Goal: Information Seeking & Learning: Learn about a topic

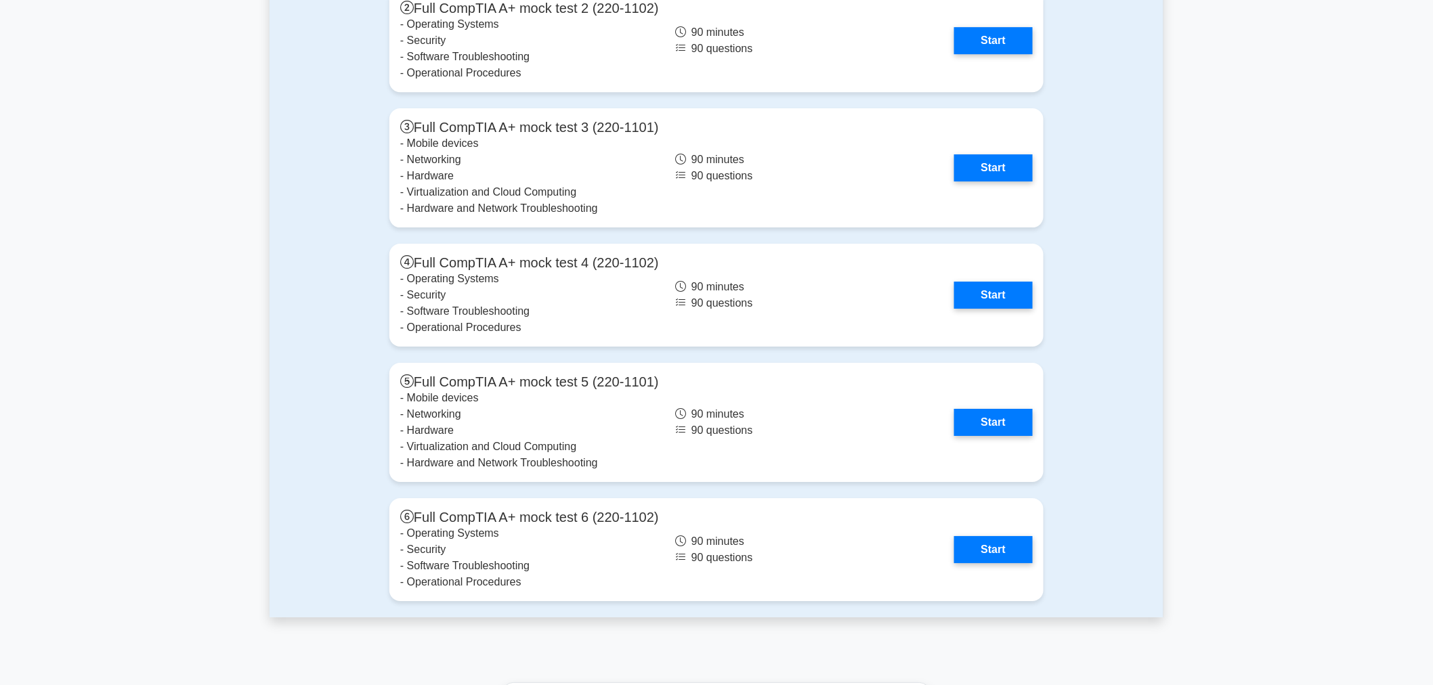
scroll to position [3913, 0]
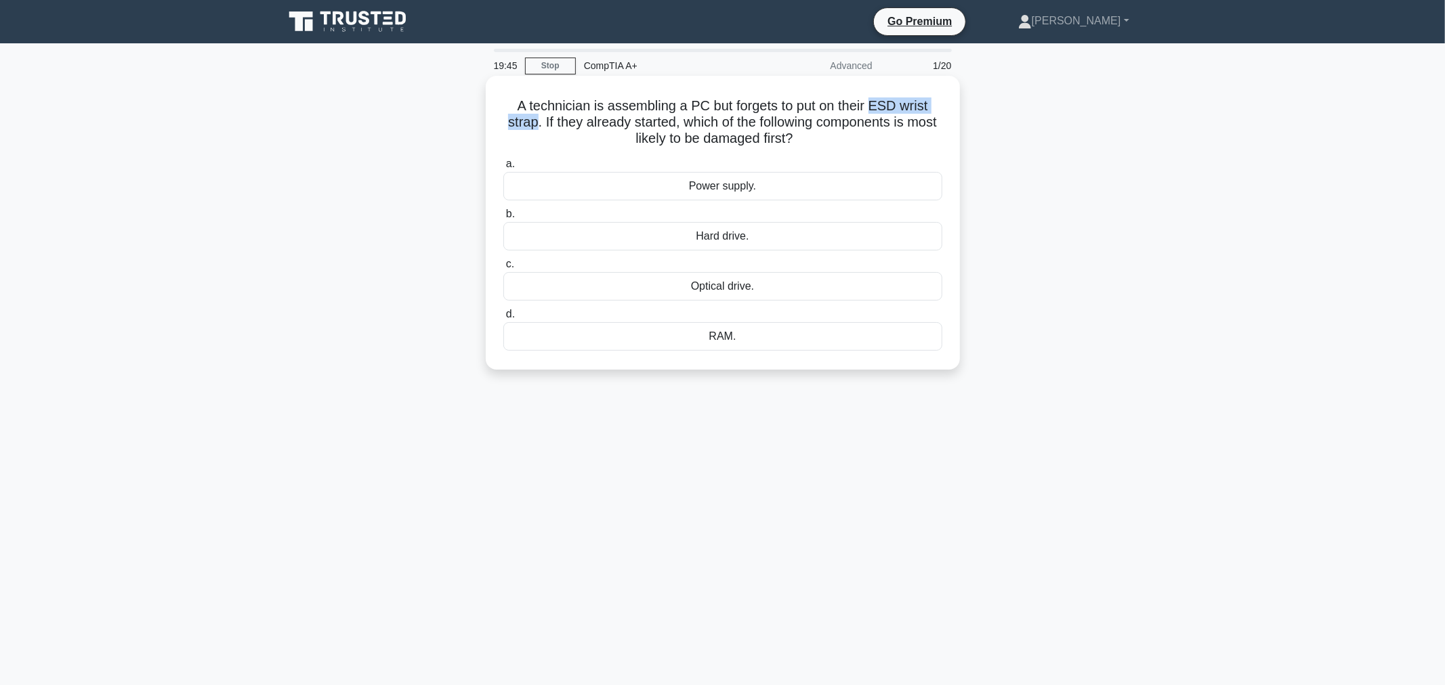
drag, startPoint x: 877, startPoint y: 100, endPoint x: 549, endPoint y: 119, distance: 329.0
click at [549, 119] on h5 "A technician is assembling a PC but forgets to put on their ESD wrist strap. If…" at bounding box center [723, 123] width 442 height 50
drag, startPoint x: 770, startPoint y: 387, endPoint x: 587, endPoint y: 454, distance: 195.2
click at [588, 452] on main "19:17 Stop CompTIA A+ Advanced 1/20 A technician is assembling a PC but forgets…" at bounding box center [722, 387] width 1445 height 688
click at [757, 337] on div "RAM." at bounding box center [722, 336] width 439 height 28
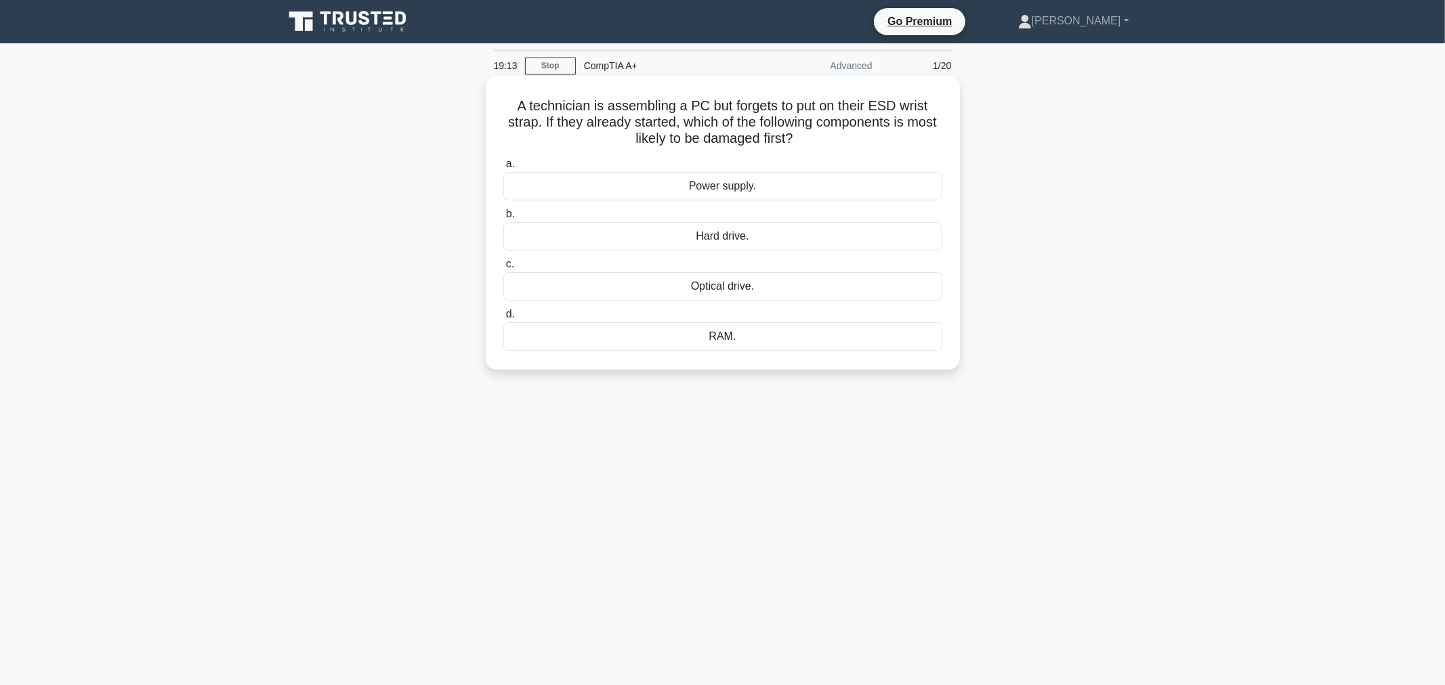
click at [503, 319] on input "d. RAM." at bounding box center [503, 314] width 0 height 9
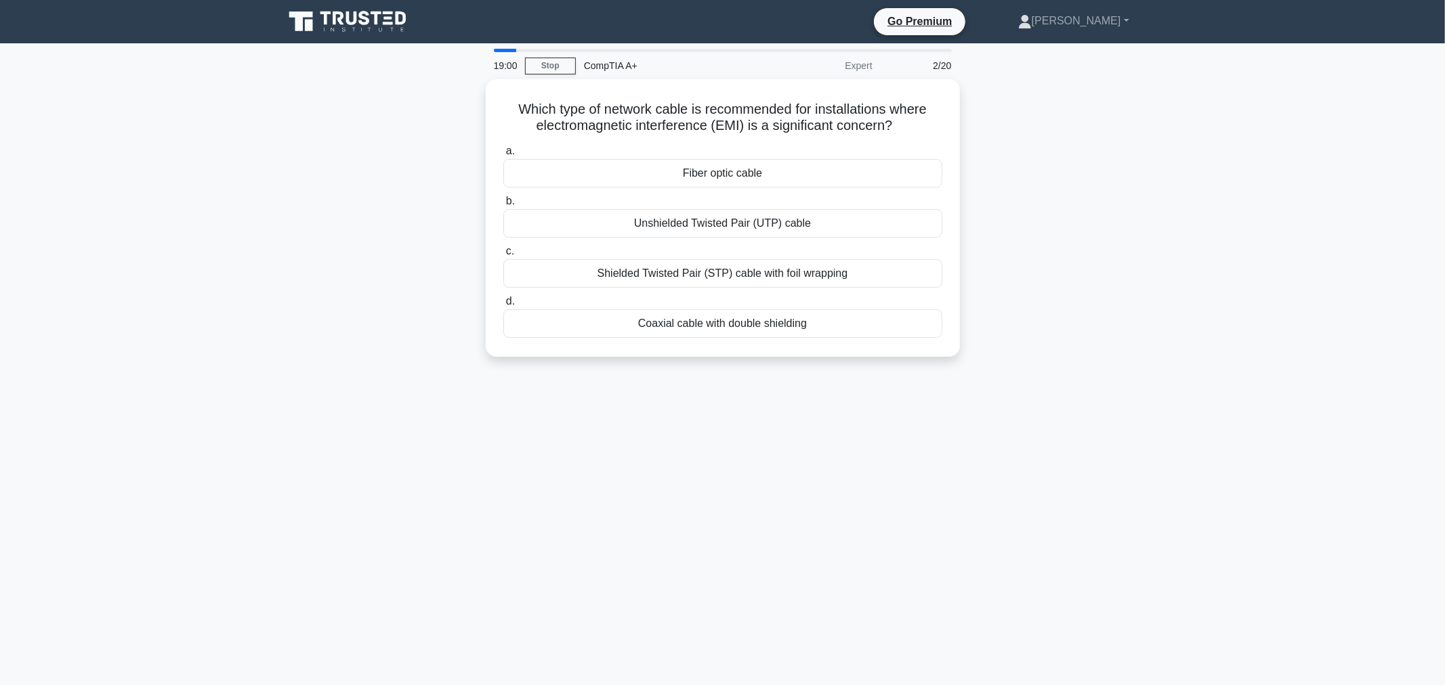
drag, startPoint x: 590, startPoint y: 165, endPoint x: 407, endPoint y: 158, distance: 183.0
click at [407, 158] on div "Which type of network cable is recommended for installations where electromagne…" at bounding box center [723, 226] width 894 height 294
click at [723, 158] on div "Fiber optic cable" at bounding box center [722, 170] width 439 height 28
click at [503, 152] on input "a. Fiber optic cable" at bounding box center [503, 148] width 0 height 9
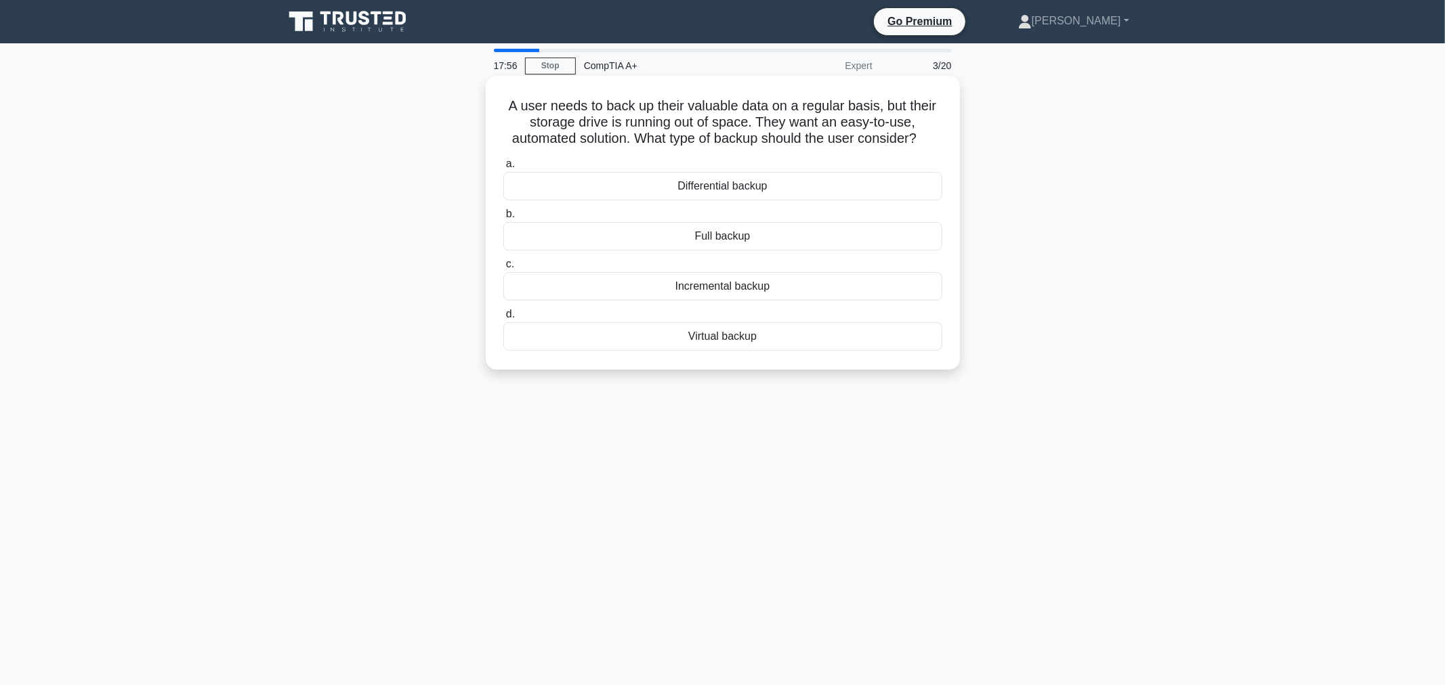
click at [837, 284] on div "Incremental backup" at bounding box center [722, 286] width 439 height 28
click at [503, 269] on input "c. Incremental backup" at bounding box center [503, 264] width 0 height 9
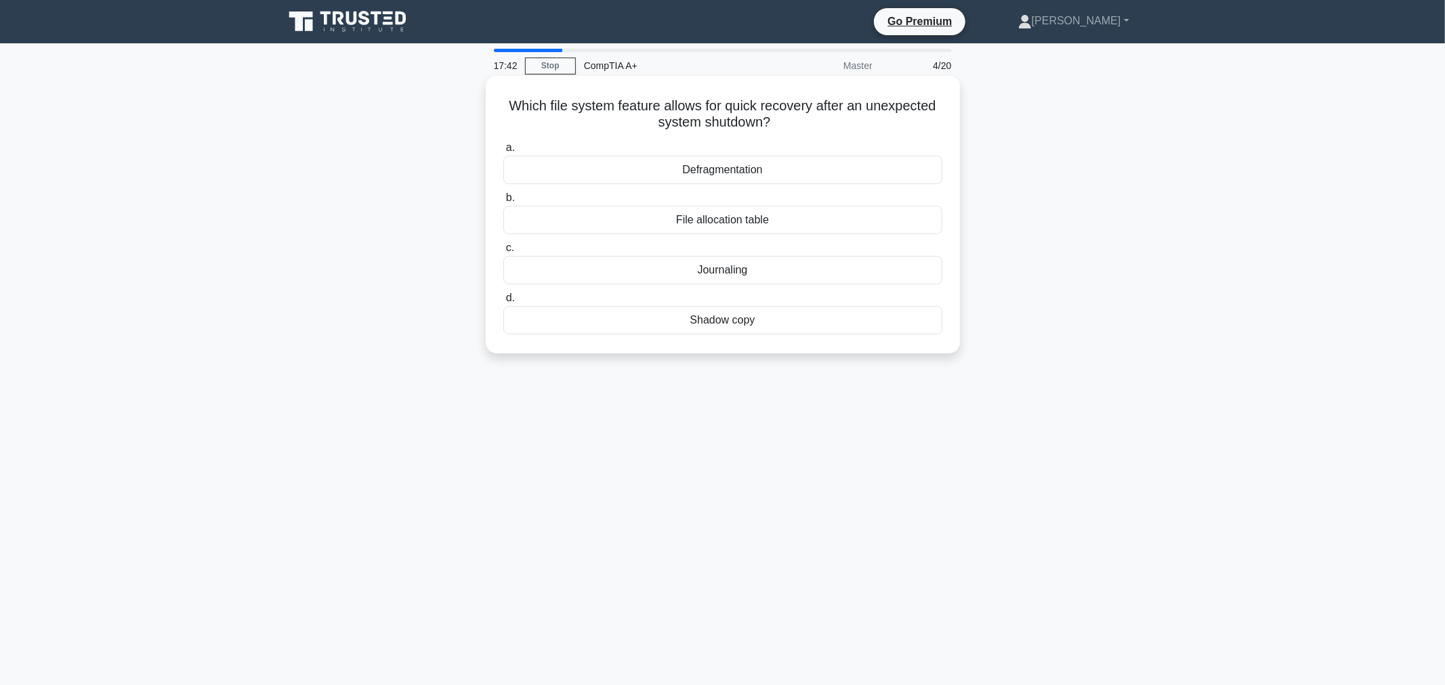
click at [740, 325] on div "Shadow copy" at bounding box center [722, 320] width 439 height 28
click at [503, 303] on input "d. Shadow copy" at bounding box center [503, 298] width 0 height 9
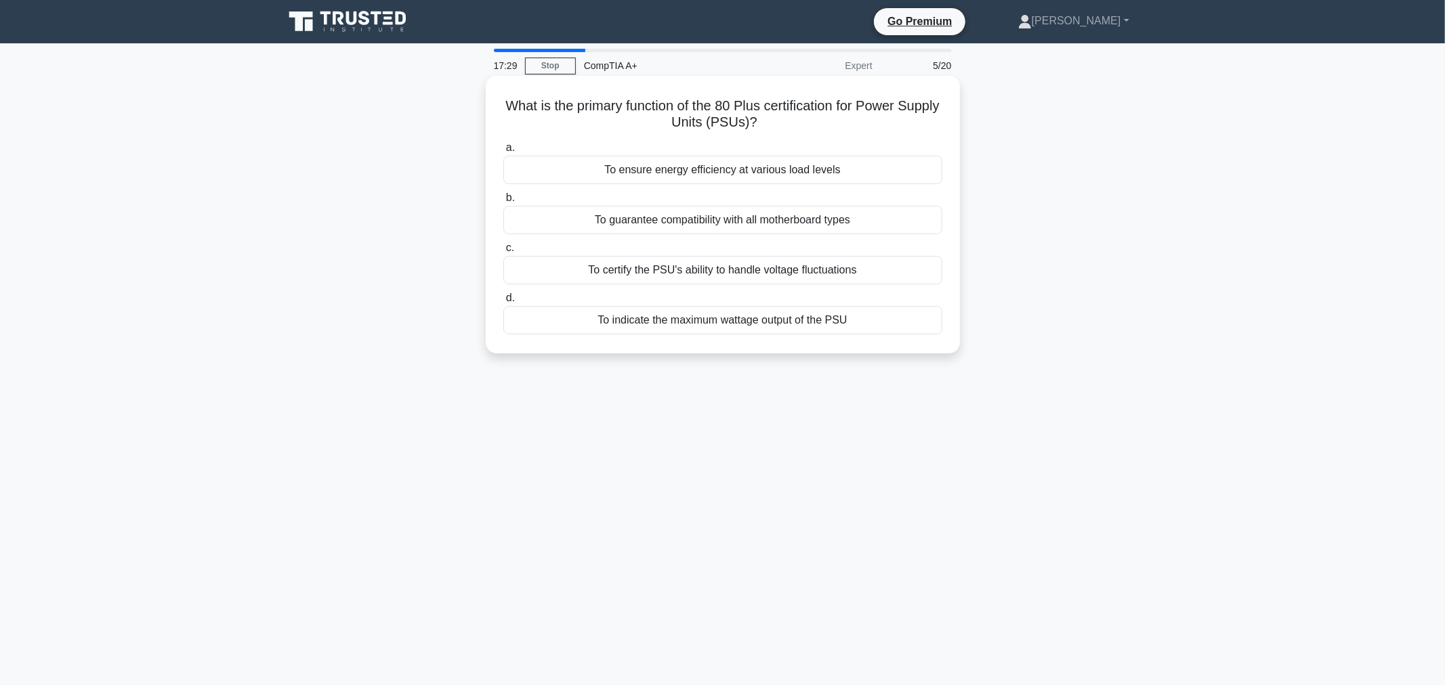
click at [826, 276] on div "To certify the PSU's ability to handle voltage fluctuations" at bounding box center [722, 270] width 439 height 28
click at [503, 253] on input "c. To certify the PSU's ability to handle voltage fluctuations" at bounding box center [503, 248] width 0 height 9
click at [763, 168] on div "Increases the read/write speed of CD media" at bounding box center [722, 170] width 439 height 28
click at [503, 152] on input "a. Increases the read/write speed of CD media" at bounding box center [503, 148] width 0 height 9
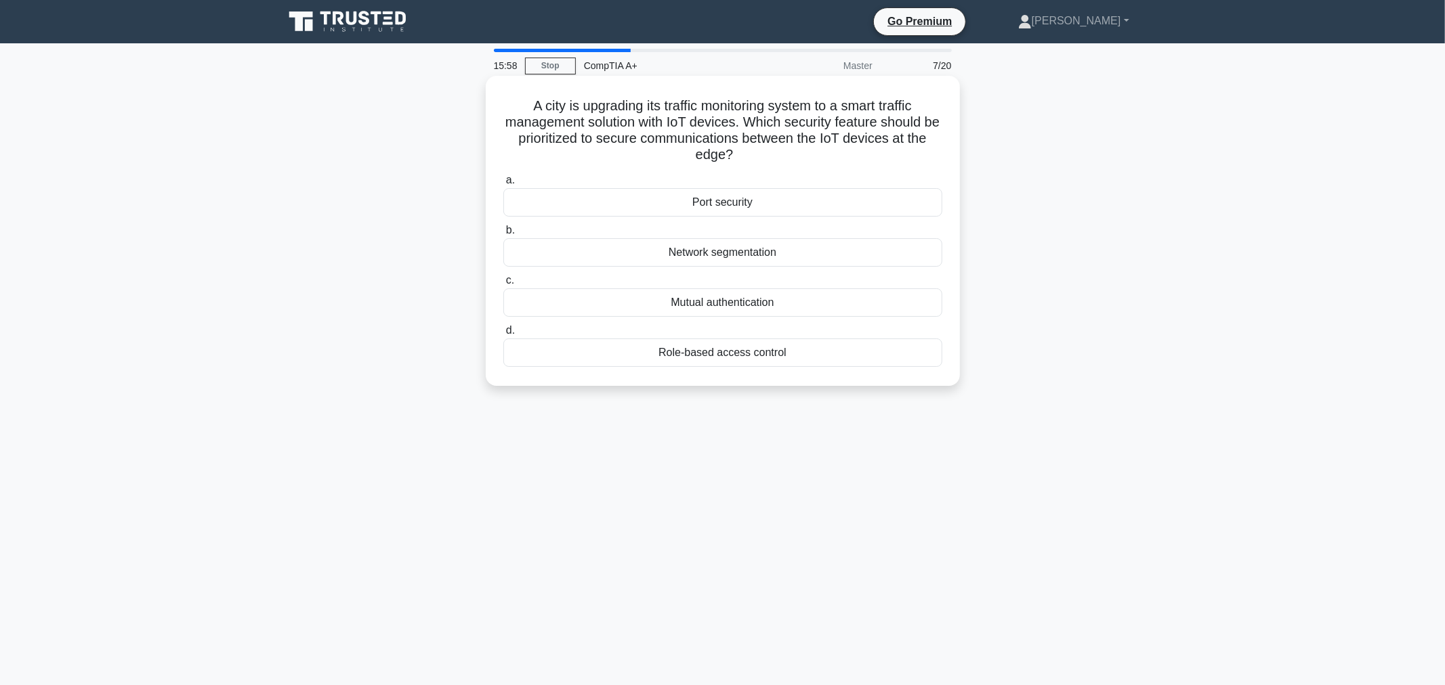
click at [777, 204] on div "Port security" at bounding box center [722, 202] width 439 height 28
click at [503, 185] on input "a. Port security" at bounding box center [503, 180] width 0 height 9
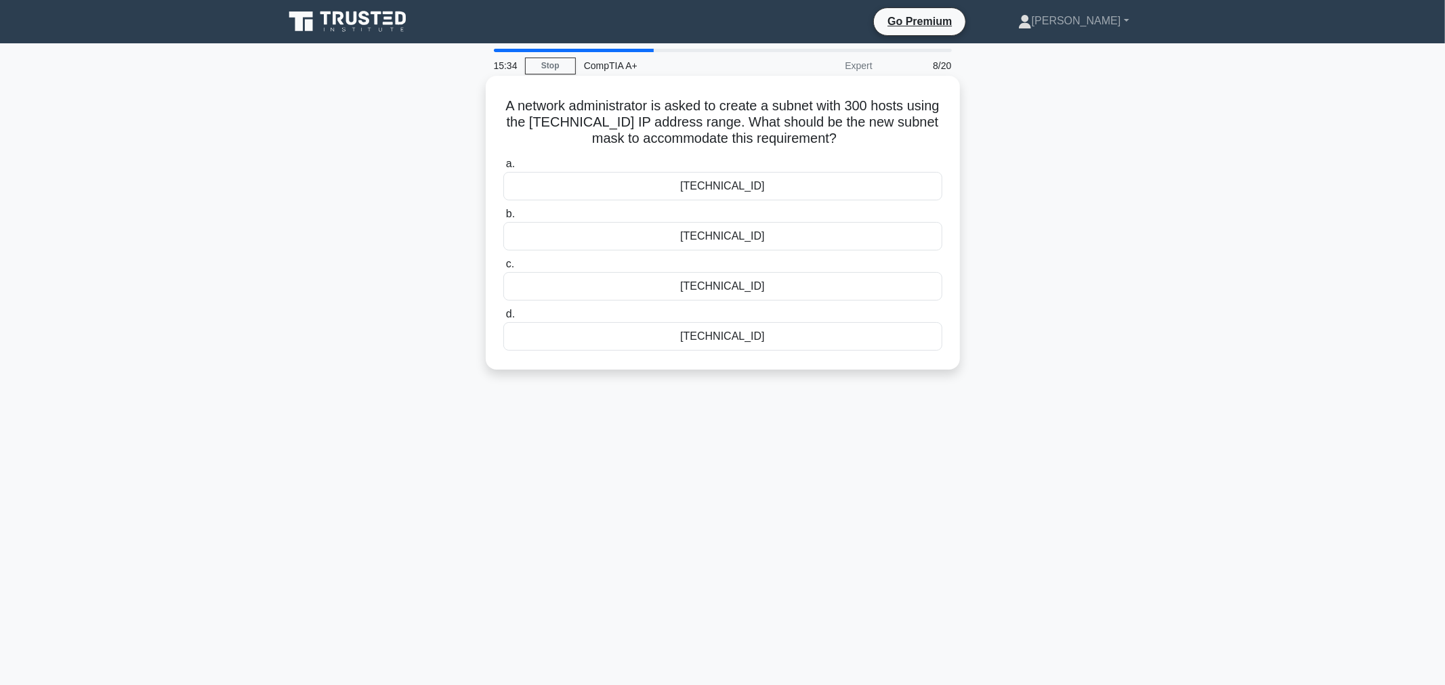
click at [753, 235] on div "[TECHNICAL_ID]" at bounding box center [722, 236] width 439 height 28
click at [503, 219] on input "b. [TECHNICAL_ID]" at bounding box center [503, 214] width 0 height 9
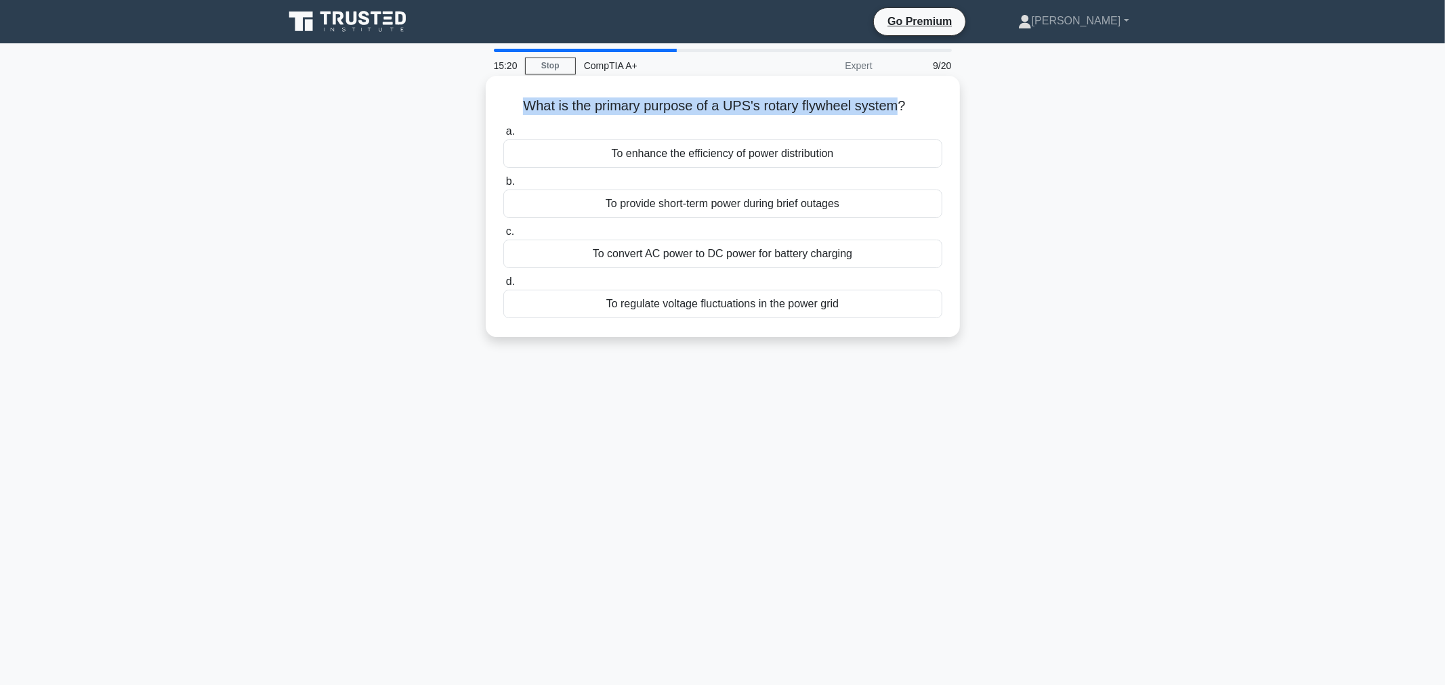
drag, startPoint x: 507, startPoint y: 98, endPoint x: 902, endPoint y: 104, distance: 394.9
click at [902, 104] on h5 "What is the primary purpose of a UPS's rotary flywheel system? .spinner_0XTQ{tr…" at bounding box center [723, 107] width 442 height 18
click at [755, 106] on h5 "What is the primary purpose of a UPS's rotary flywheel system? .spinner_0XTQ{tr…" at bounding box center [723, 107] width 442 height 18
drag, startPoint x: 727, startPoint y: 100, endPoint x: 841, endPoint y: 103, distance: 113.8
click at [855, 102] on h5 "What is the primary purpose of a UPS's rotary flywheel system? .spinner_0XTQ{tr…" at bounding box center [723, 107] width 442 height 18
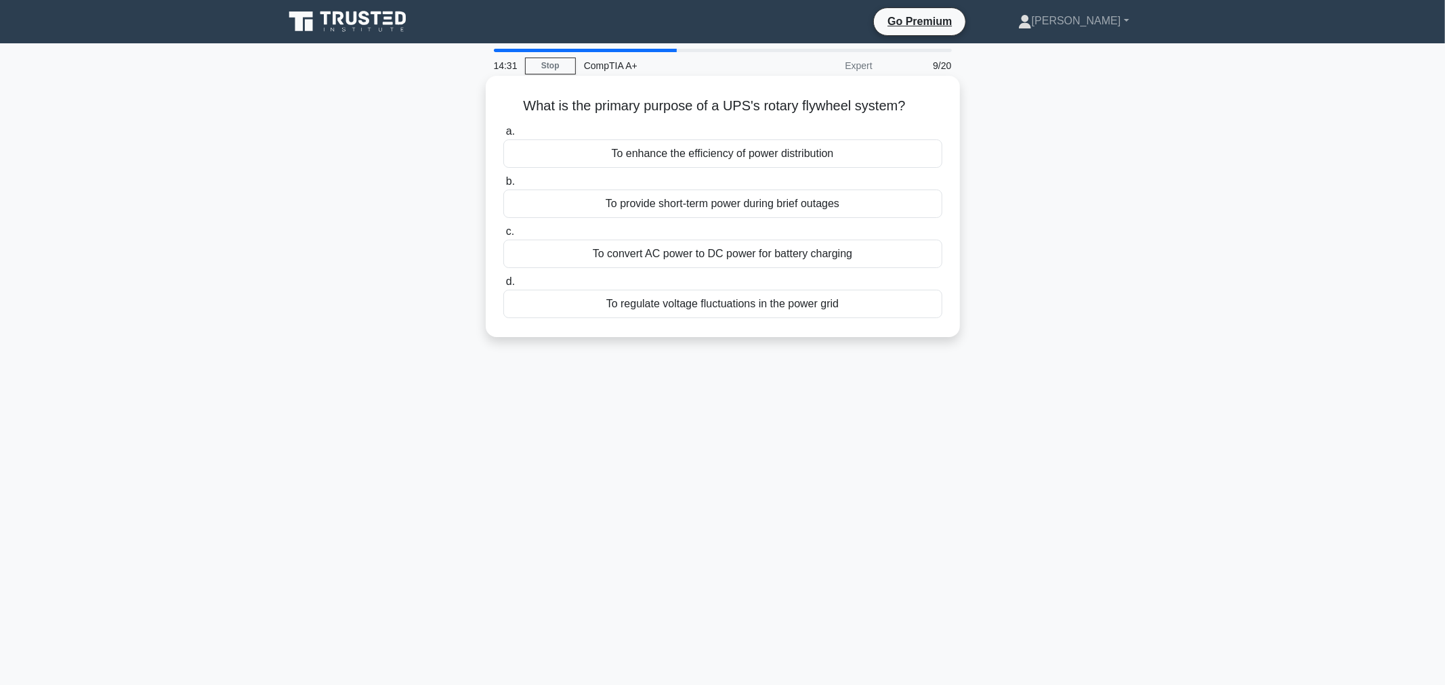
click at [792, 303] on div "To regulate voltage fluctuations in the power grid" at bounding box center [722, 304] width 439 height 28
click at [503, 287] on input "d. To regulate voltage fluctuations in the power grid" at bounding box center [503, 282] width 0 height 9
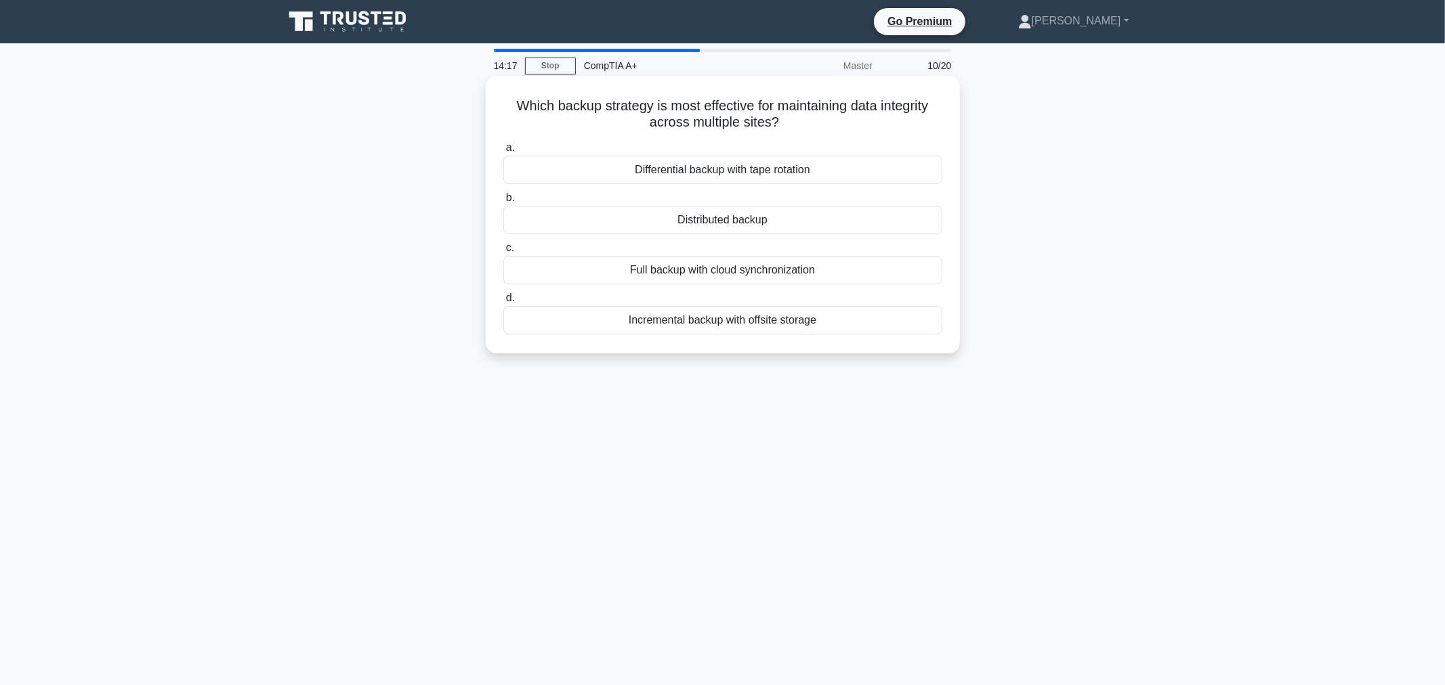
click at [806, 325] on div "Incremental backup with offsite storage" at bounding box center [722, 320] width 439 height 28
click at [503, 303] on input "d. Incremental backup with offsite storage" at bounding box center [503, 298] width 0 height 9
click at [726, 219] on div "NTFS" at bounding box center [722, 220] width 439 height 28
click at [503, 203] on input "b. NTFS" at bounding box center [503, 198] width 0 height 9
click at [725, 267] on div "HDCP (High-bandwidth Digital Content Protection)" at bounding box center [722, 270] width 439 height 28
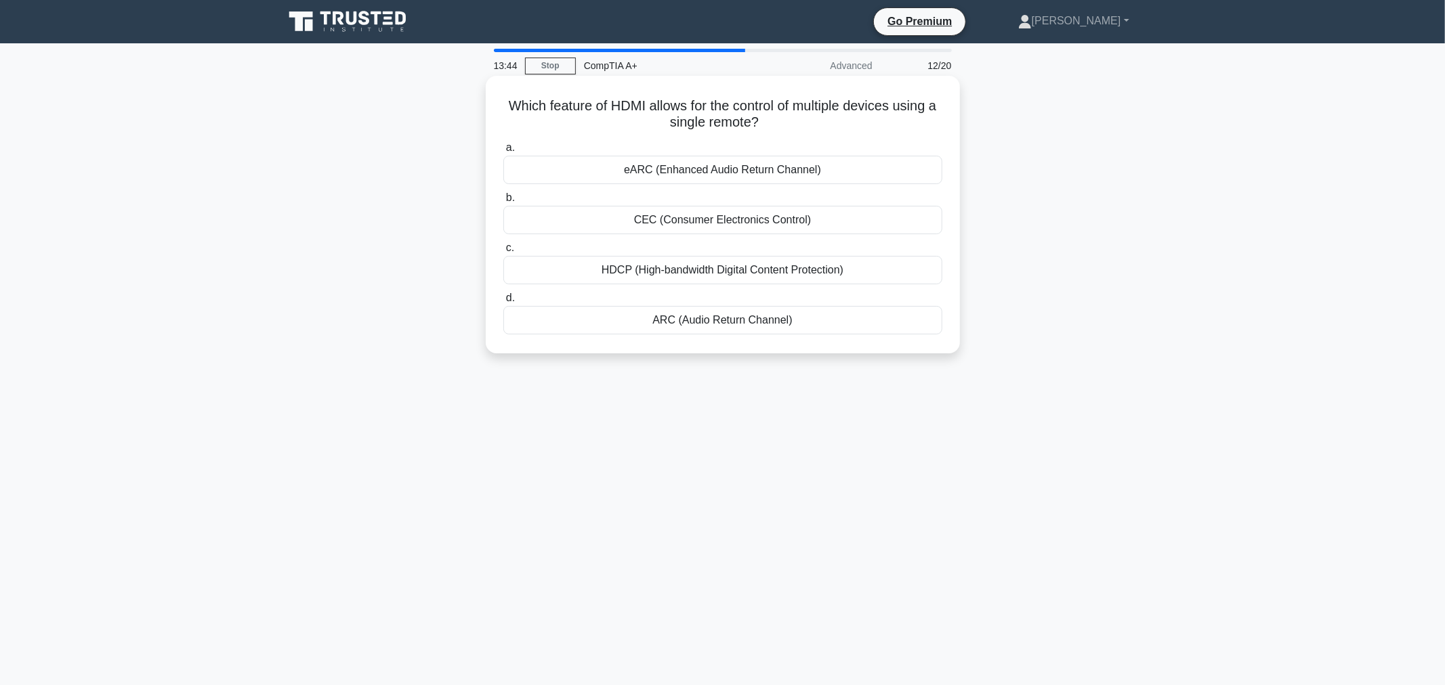
click at [503, 253] on input "c. HDCP (High-bandwidth Digital Content Protection)" at bounding box center [503, 248] width 0 height 9
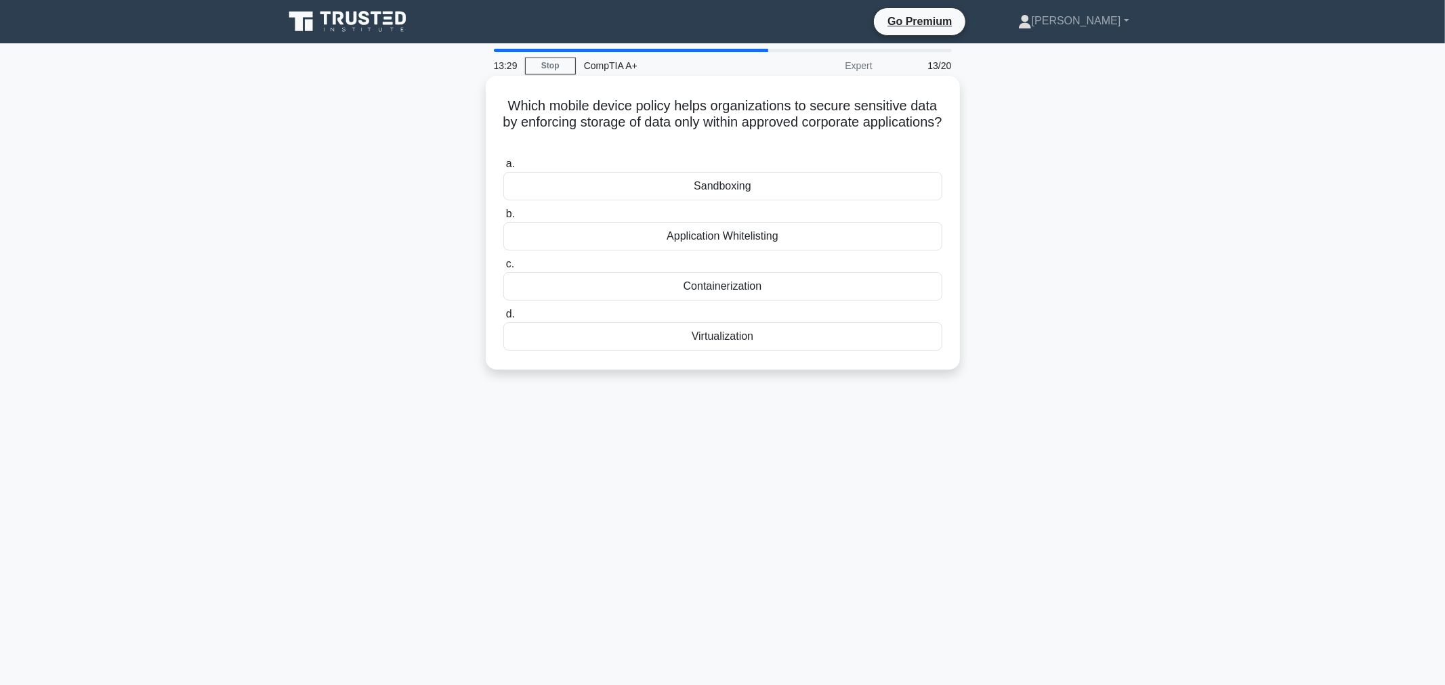
click at [784, 222] on div "Application Whitelisting" at bounding box center [722, 236] width 439 height 28
click at [503, 219] on input "b. Application Whitelisting" at bounding box center [503, 214] width 0 height 9
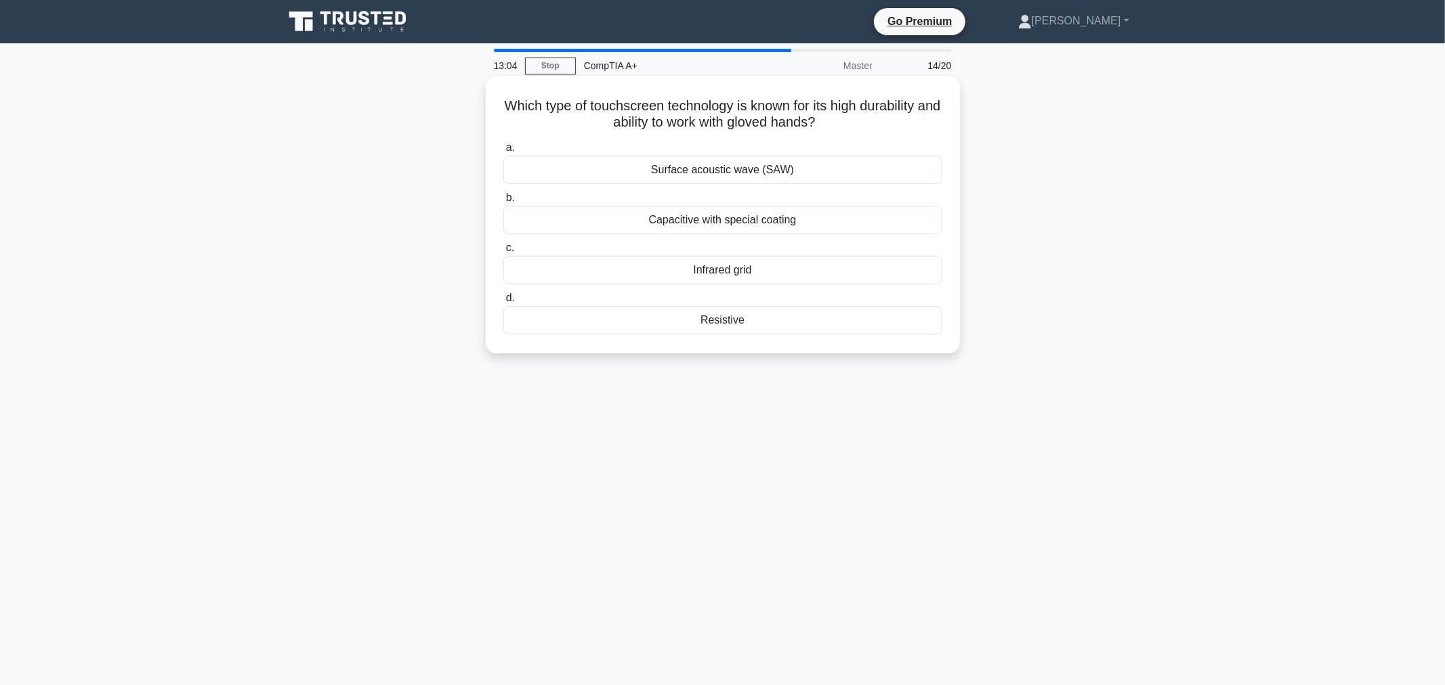
click at [691, 210] on div "Capacitive with special coating" at bounding box center [722, 220] width 439 height 28
click at [503, 203] on input "b. Capacitive with special coating" at bounding box center [503, 198] width 0 height 9
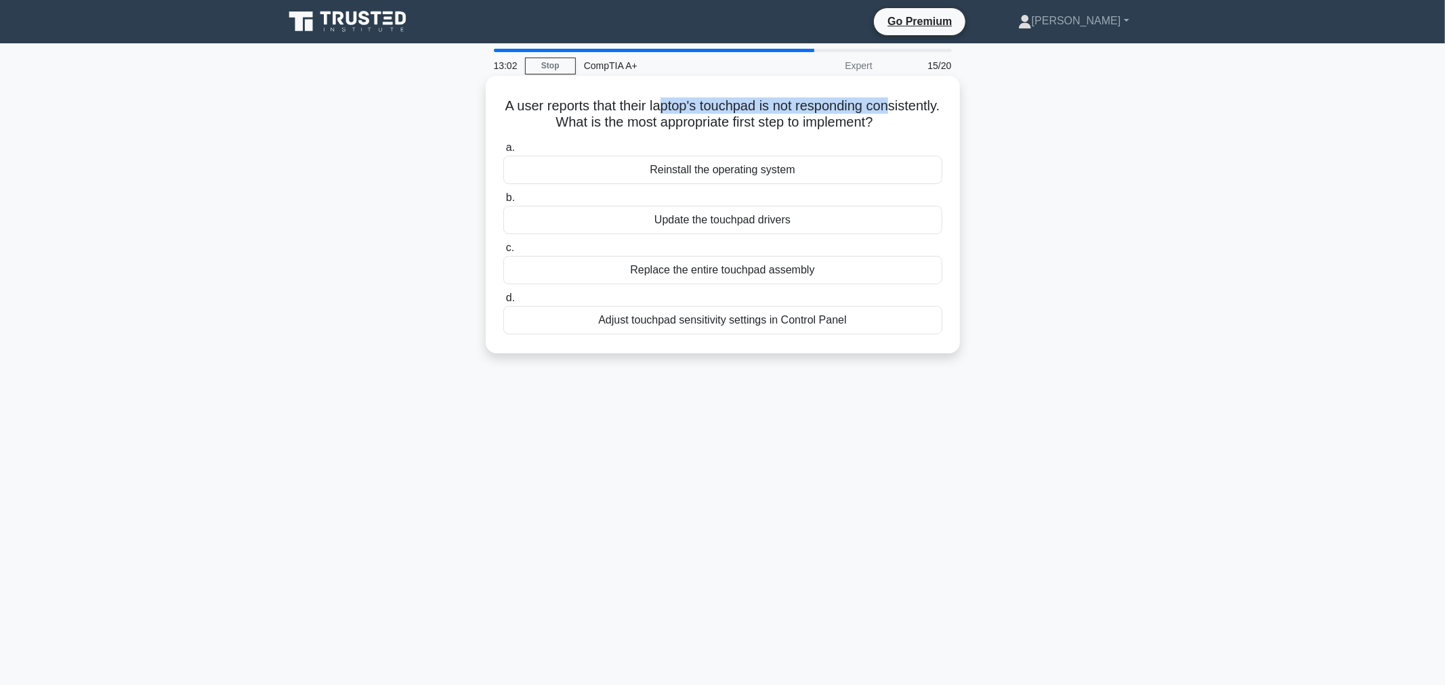
drag, startPoint x: 528, startPoint y: 110, endPoint x: 696, endPoint y: 100, distance: 168.3
click at [696, 100] on h5 "A user reports that their laptop's touchpad is not responding consistently. Wha…" at bounding box center [723, 115] width 442 height 34
click at [780, 318] on div "Adjust touchpad sensitivity settings in Control Panel" at bounding box center [722, 320] width 439 height 28
click at [503, 303] on input "d. Adjust touchpad sensitivity settings in Control Panel" at bounding box center [503, 298] width 0 height 9
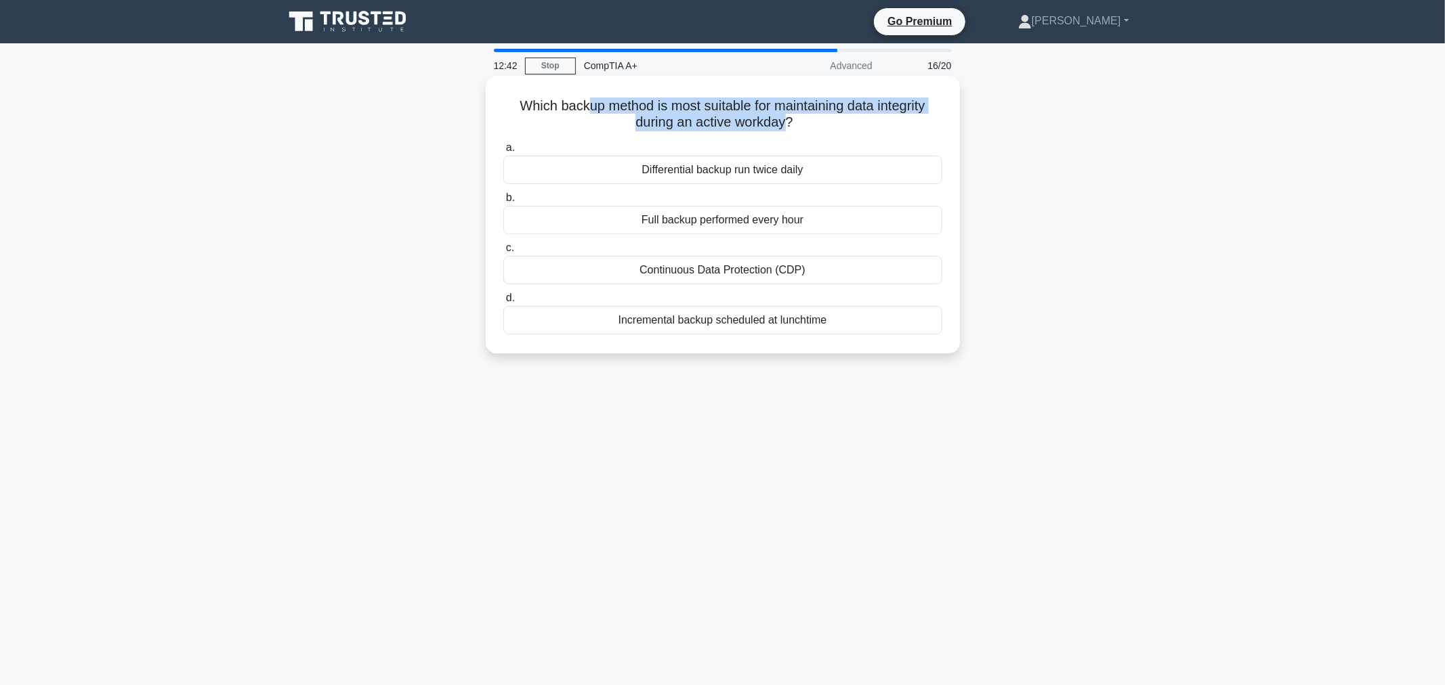
drag, startPoint x: 593, startPoint y: 100, endPoint x: 788, endPoint y: 120, distance: 195.4
click at [788, 120] on h5 "Which backup method is most suitable for maintaining data integrity during an a…" at bounding box center [723, 115] width 442 height 34
click at [525, 118] on h5 "Which backup method is most suitable for maintaining data integrity during an a…" at bounding box center [723, 115] width 442 height 34
drag, startPoint x: 526, startPoint y: 98, endPoint x: 809, endPoint y: 109, distance: 284.0
click at [809, 109] on h5 "Which backup method is most suitable for maintaining data integrity during an a…" at bounding box center [723, 115] width 442 height 34
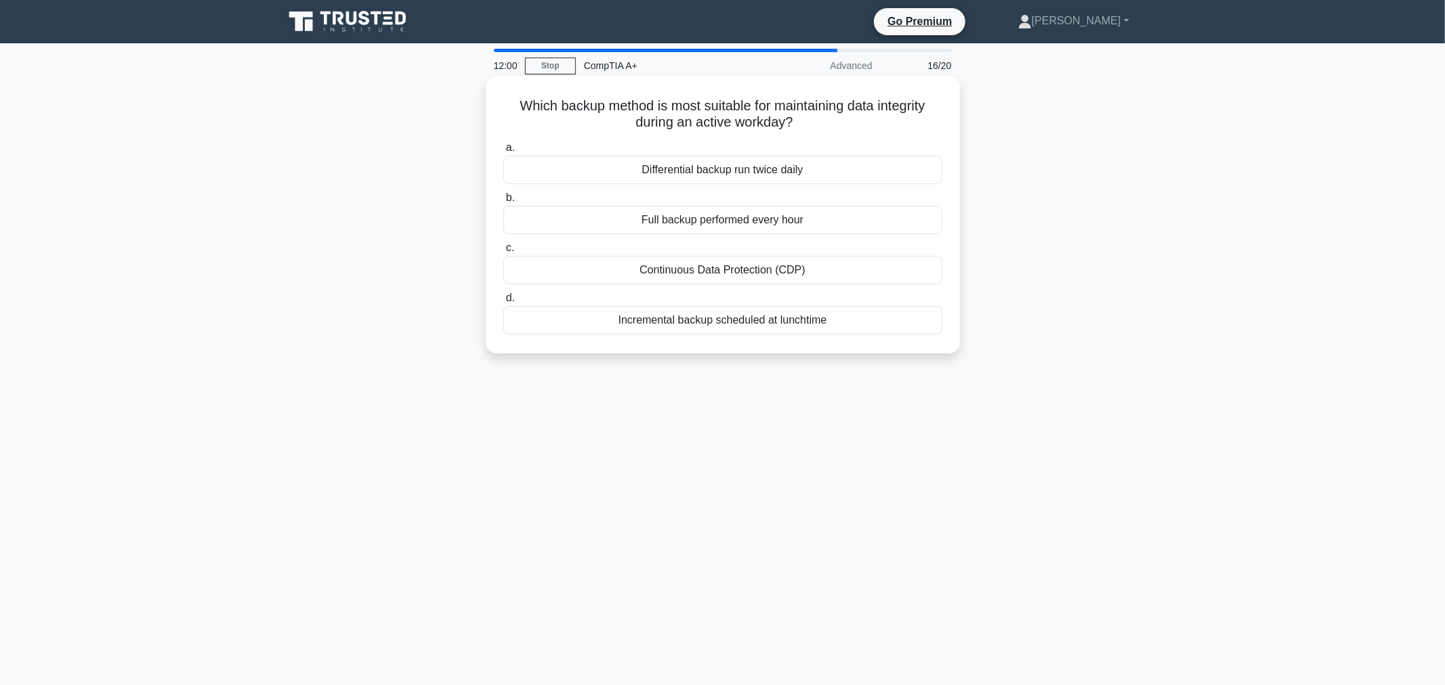
click at [763, 159] on div "Differential backup run twice daily" at bounding box center [722, 170] width 439 height 28
click at [503, 152] on input "a. Differential backup run twice daily" at bounding box center [503, 148] width 0 height 9
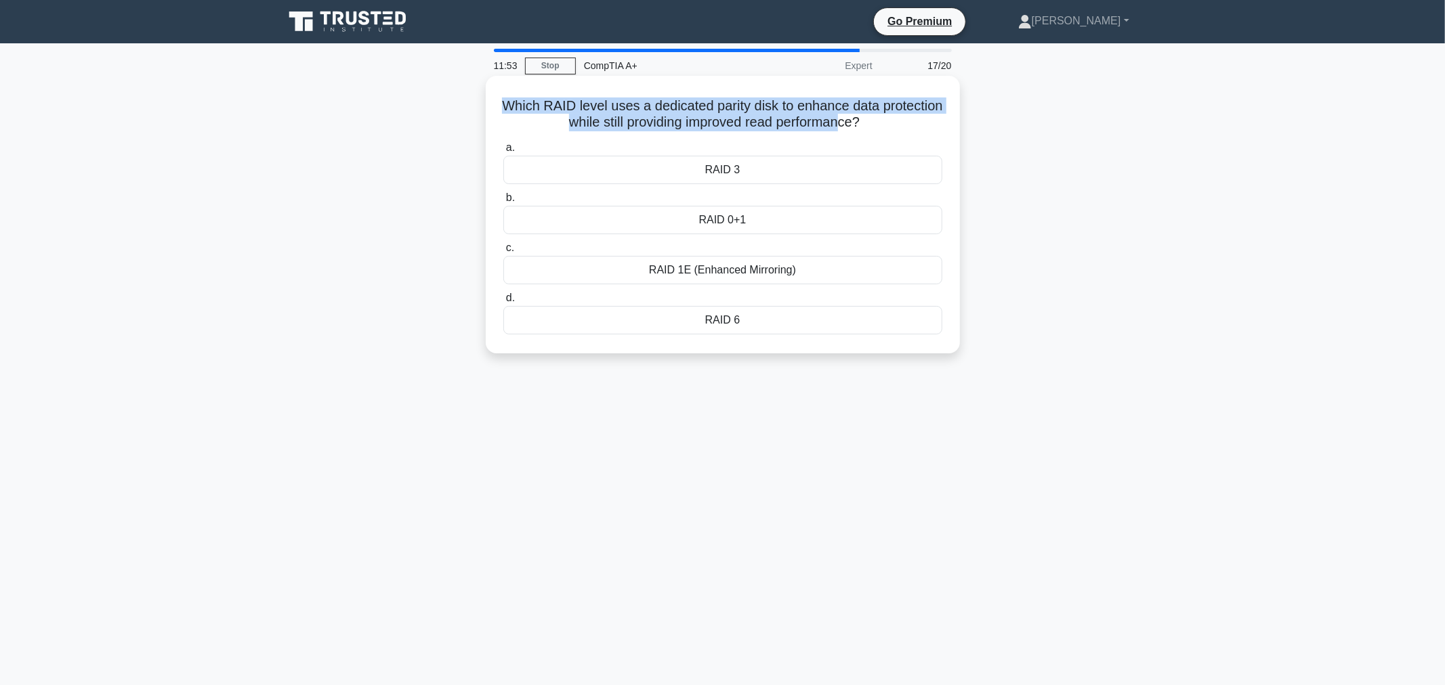
drag, startPoint x: 533, startPoint y: 96, endPoint x: 879, endPoint y: 115, distance: 346.7
click at [879, 115] on h5 "Which RAID level uses a dedicated parity disk to enhance data protection while …" at bounding box center [723, 115] width 442 height 34
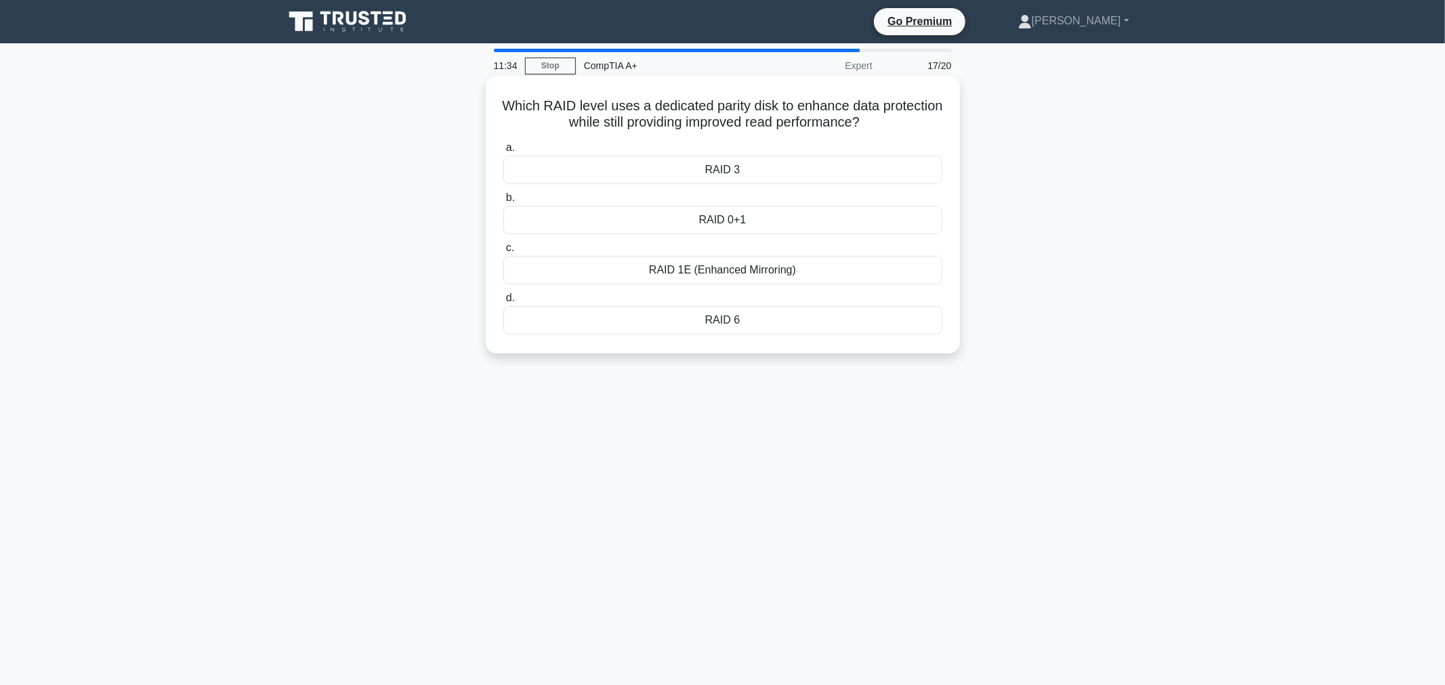
click at [742, 212] on div "RAID 0+1" at bounding box center [722, 220] width 439 height 28
click at [503, 203] on input "b. RAID 0+1" at bounding box center [503, 198] width 0 height 9
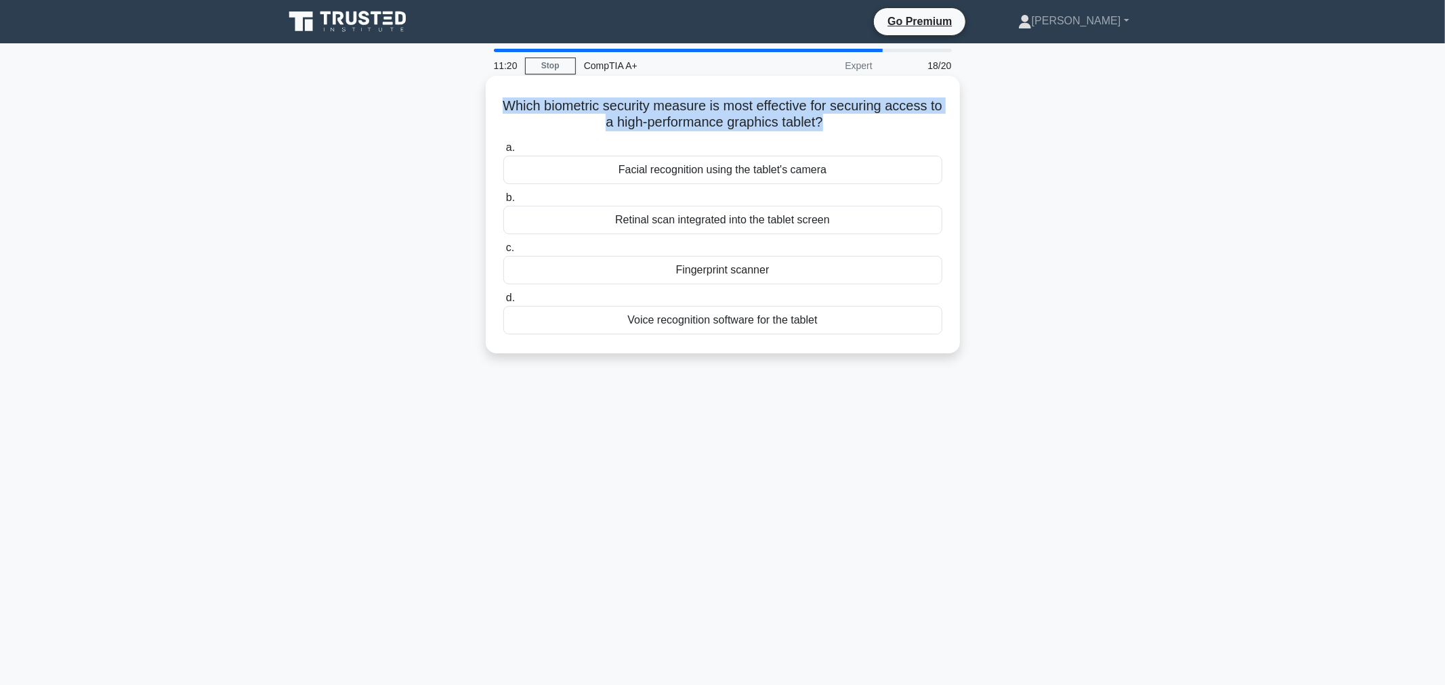
drag, startPoint x: 549, startPoint y: 98, endPoint x: 834, endPoint y: 122, distance: 286.1
click at [834, 122] on h5 "Which biometric security measure is most effective for securing access to a hig…" at bounding box center [723, 115] width 442 height 34
click at [540, 98] on h5 "Which biometric security measure is most effective for securing access to a hig…" at bounding box center [723, 115] width 442 height 34
drag, startPoint x: 504, startPoint y: 100, endPoint x: 892, endPoint y: 121, distance: 388.6
click at [765, 123] on h5 "Which biometric security measure is most effective for securing access to a hig…" at bounding box center [723, 115] width 442 height 34
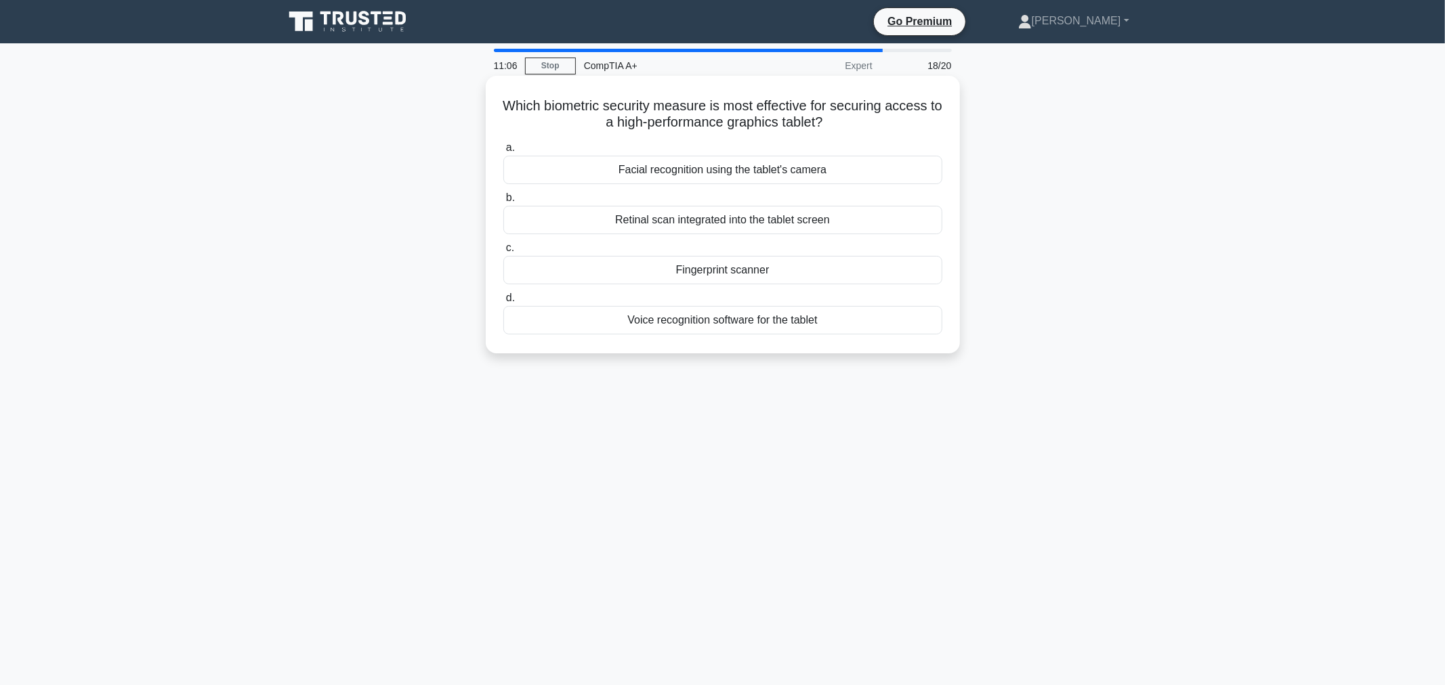
click at [904, 120] on h5 "Which biometric security measure is most effective for securing access to a hig…" at bounding box center [723, 115] width 442 height 34
click at [757, 215] on div "Retinal scan integrated into the tablet screen" at bounding box center [722, 220] width 439 height 28
click at [503, 203] on input "b. Retinal scan integrated into the tablet screen" at bounding box center [503, 198] width 0 height 9
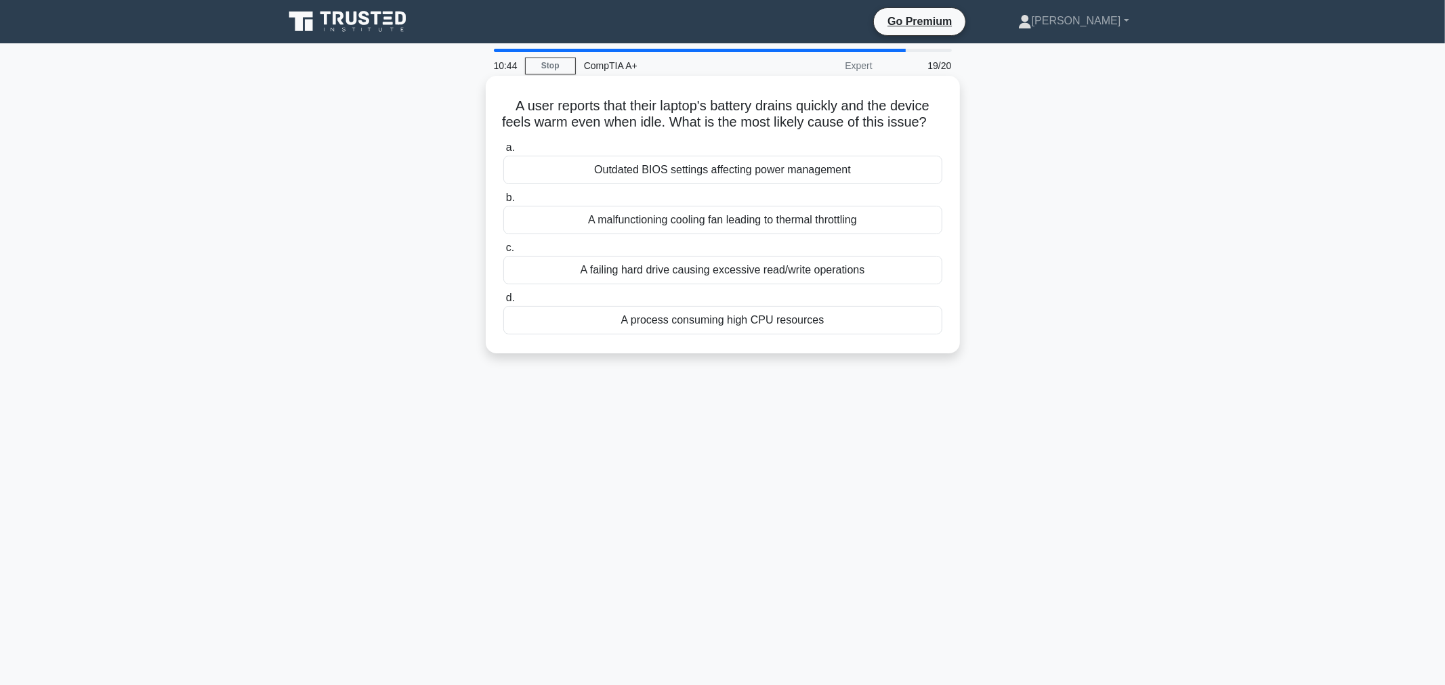
drag, startPoint x: 759, startPoint y: 123, endPoint x: 679, endPoint y: 125, distance: 79.9
click at [675, 116] on h5 "A user reports that their laptop's battery drains quickly and the device feels …" at bounding box center [723, 115] width 442 height 34
drag, startPoint x: 681, startPoint y: 255, endPoint x: 692, endPoint y: 287, distance: 34.5
drag, startPoint x: 692, startPoint y: 287, endPoint x: 538, endPoint y: 374, distance: 176.5
click at [538, 374] on main "10:39 Stop CompTIA A+ Expert 19/20 A user reports that their laptop's battery d…" at bounding box center [722, 387] width 1445 height 688
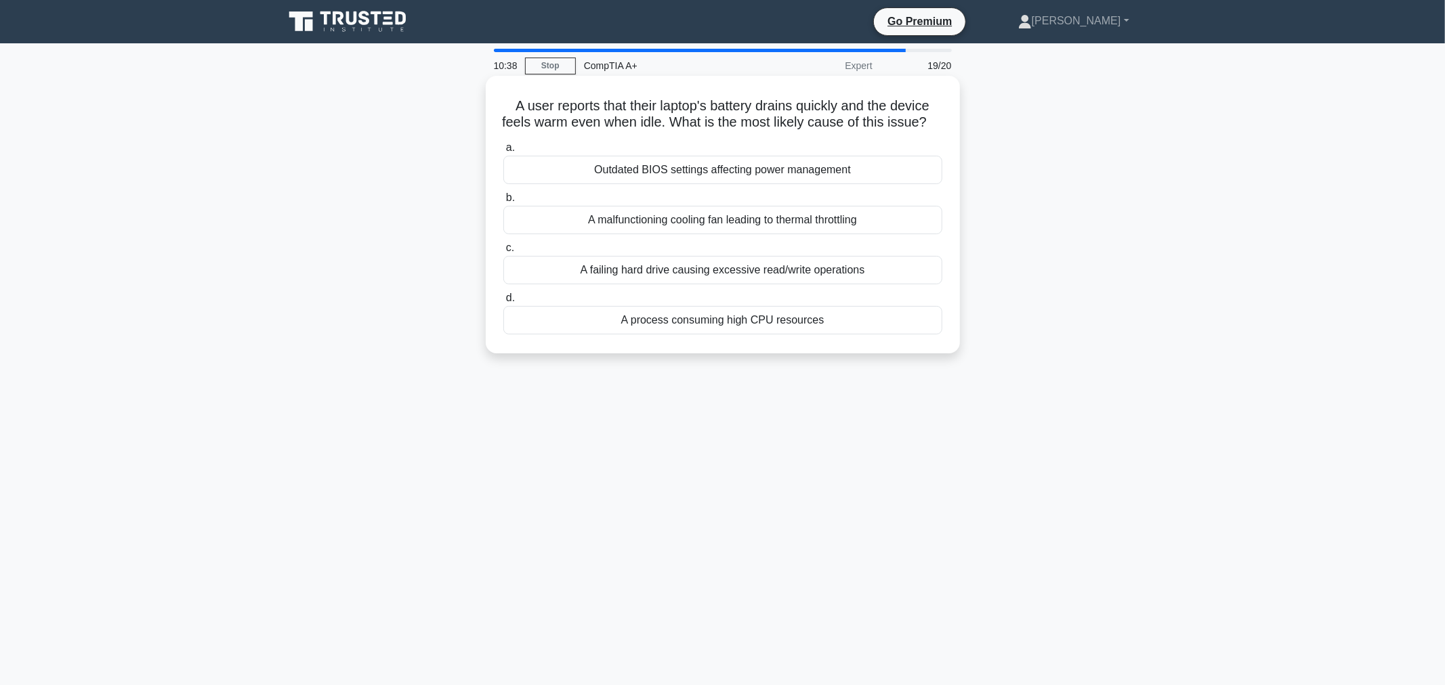
click at [632, 326] on div "A process consuming high CPU resources" at bounding box center [722, 320] width 439 height 28
click at [503, 303] on input "d. A process consuming high CPU resources" at bounding box center [503, 298] width 0 height 9
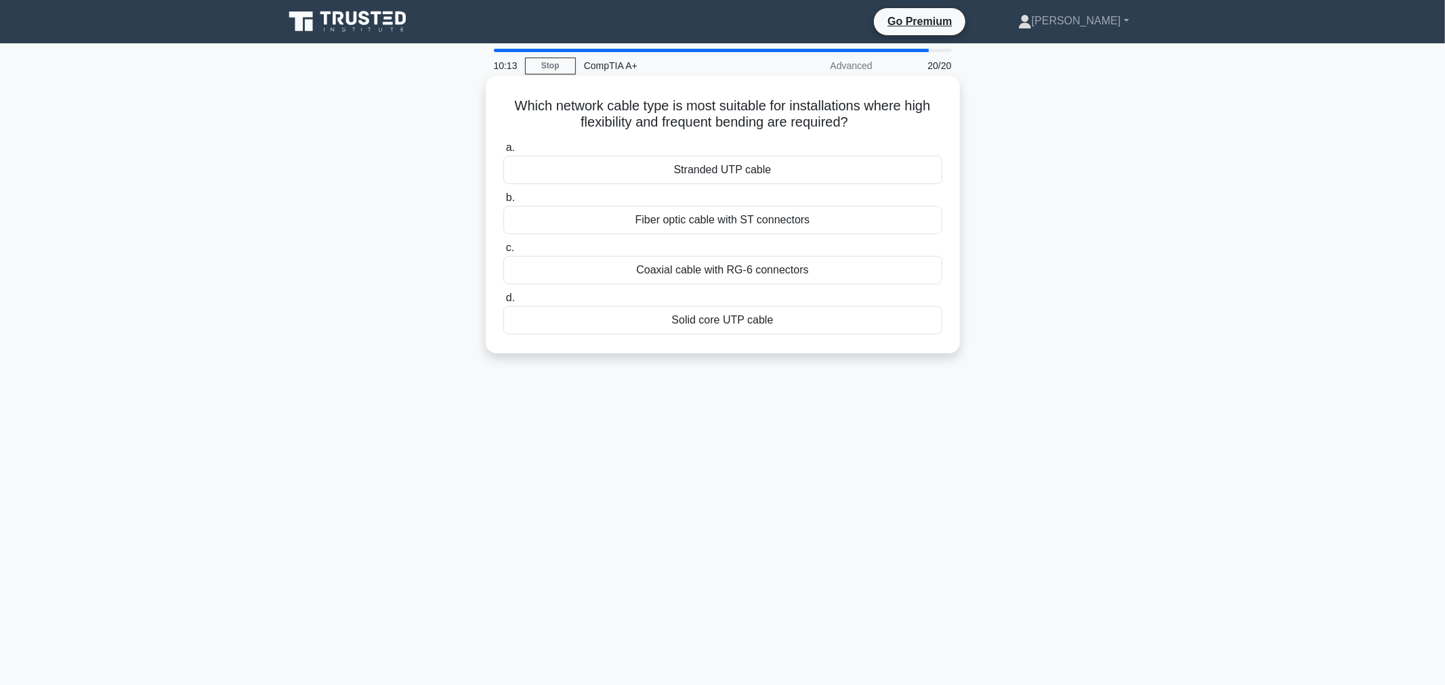
click at [723, 260] on div "Coaxial cable with RG-6 connectors" at bounding box center [722, 270] width 439 height 28
click at [503, 253] on input "c. Coaxial cable with RG-6 connectors" at bounding box center [503, 248] width 0 height 9
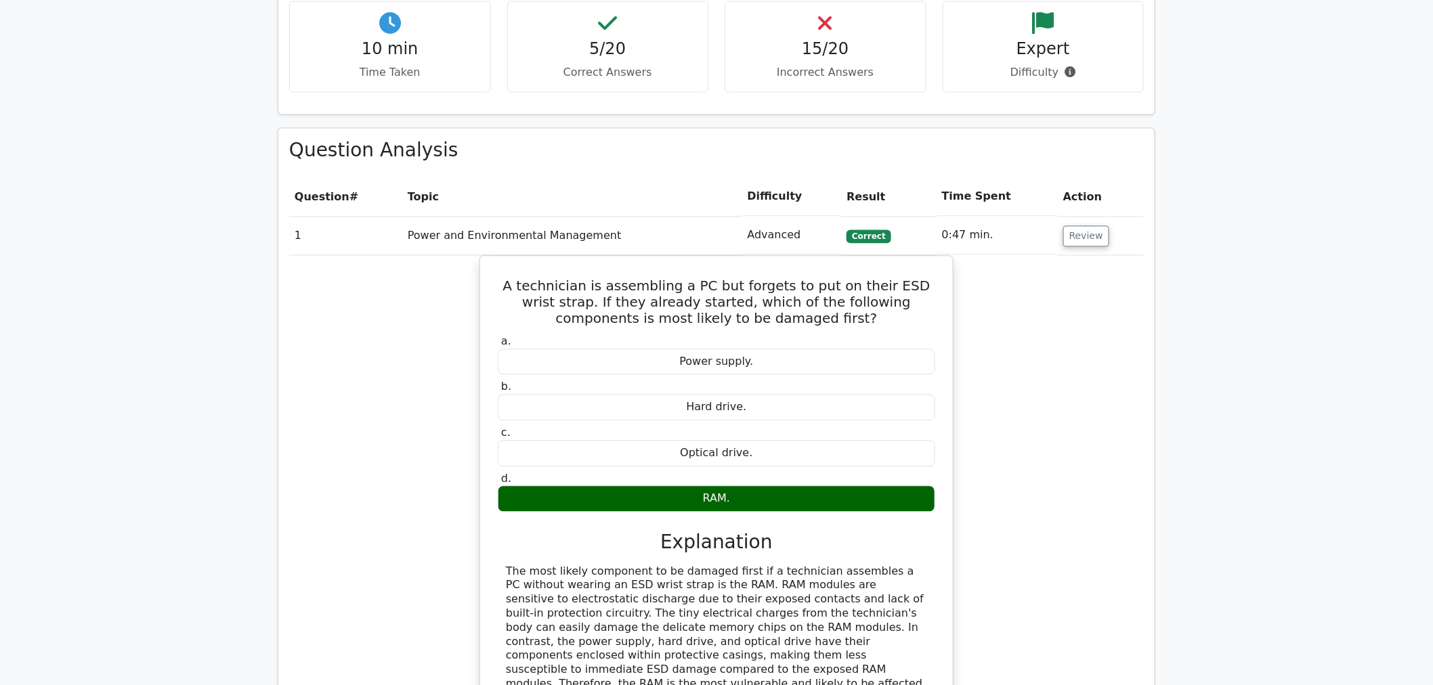
scroll to position [1128, 0]
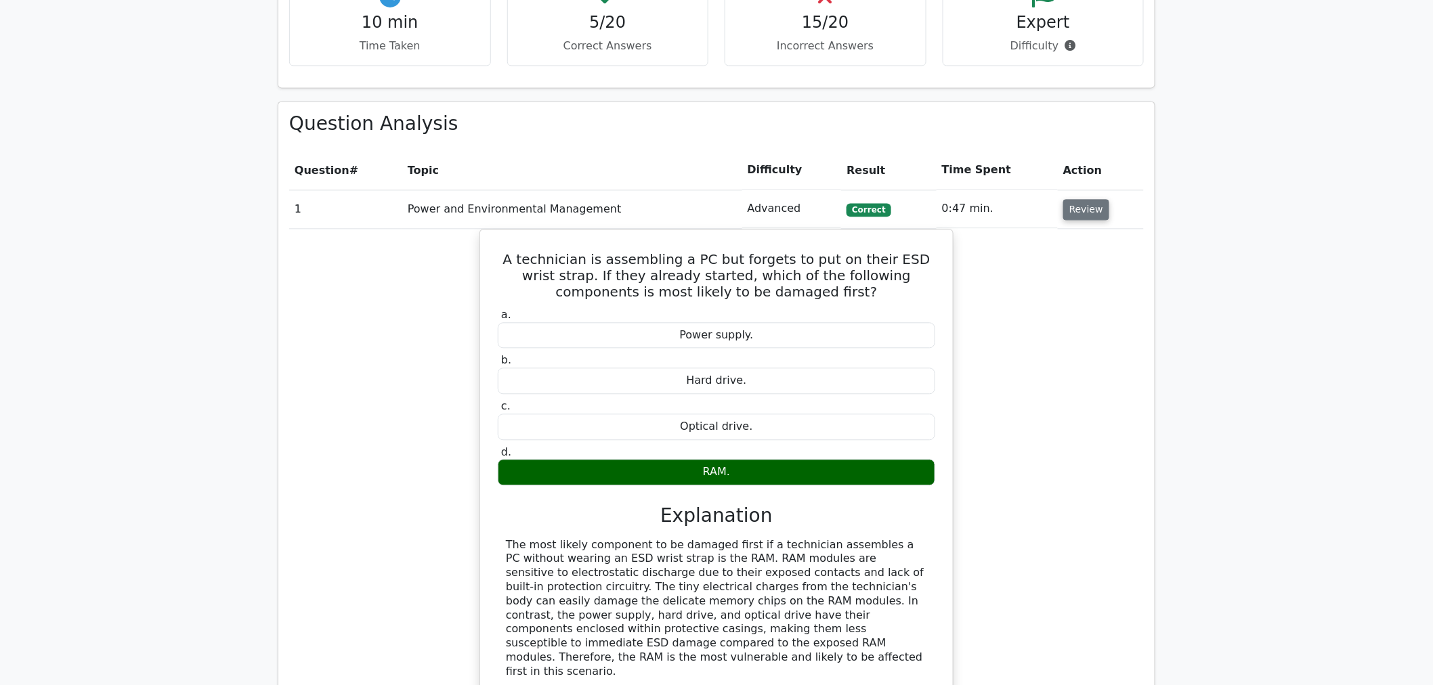
click at [1079, 199] on button "Review" at bounding box center [1086, 209] width 46 height 21
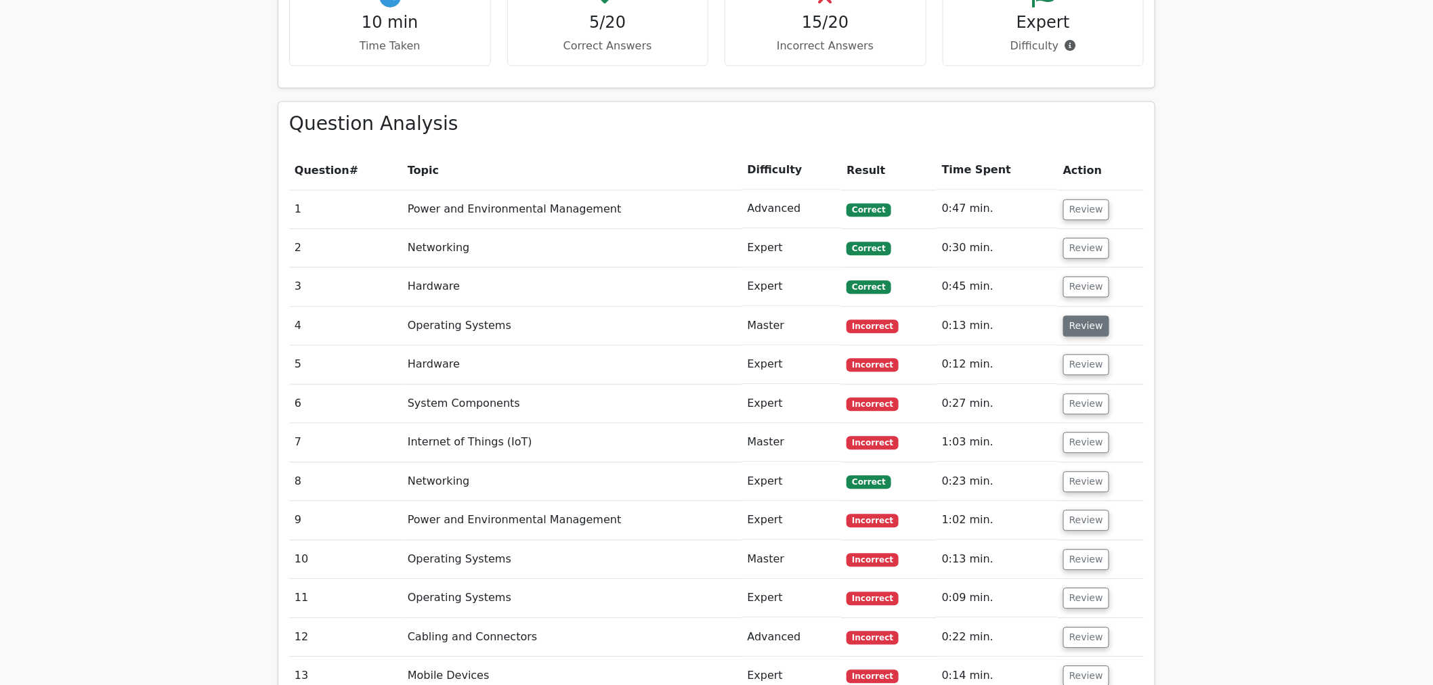
click at [1082, 316] on button "Review" at bounding box center [1086, 326] width 46 height 21
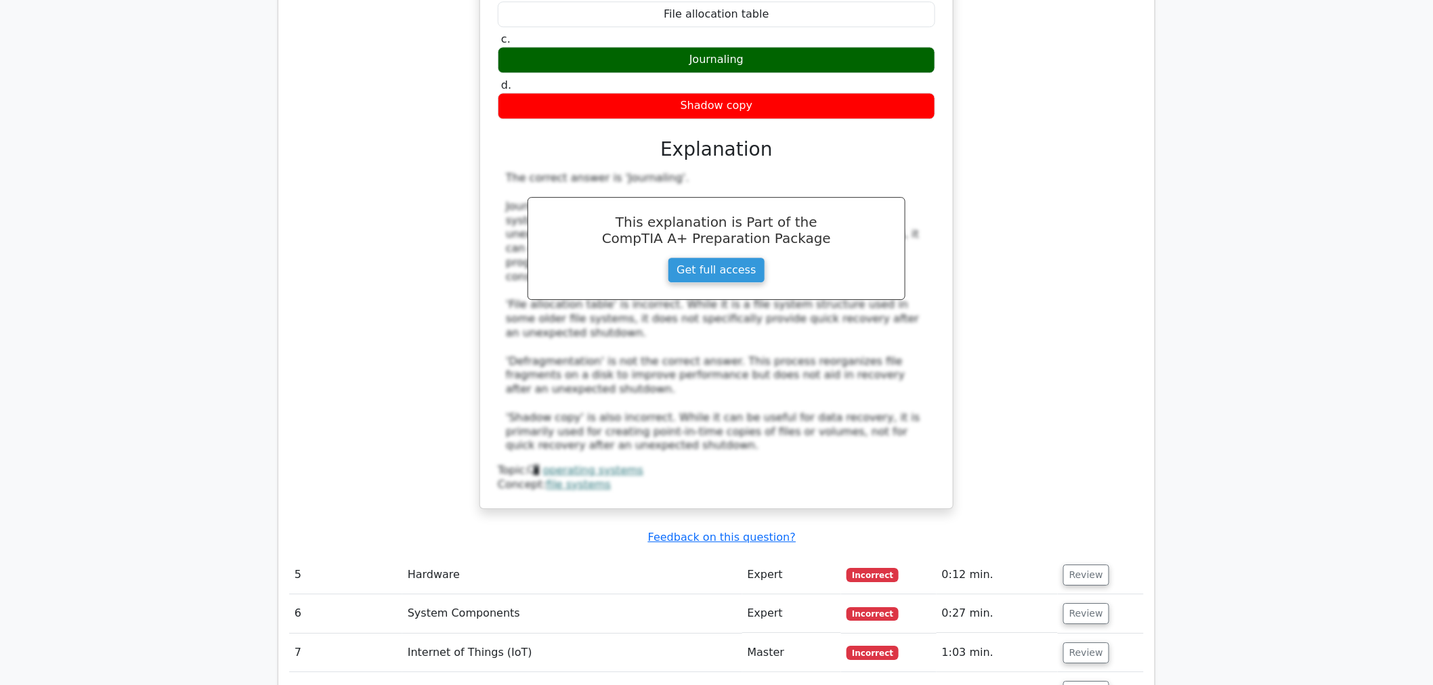
scroll to position [1731, 0]
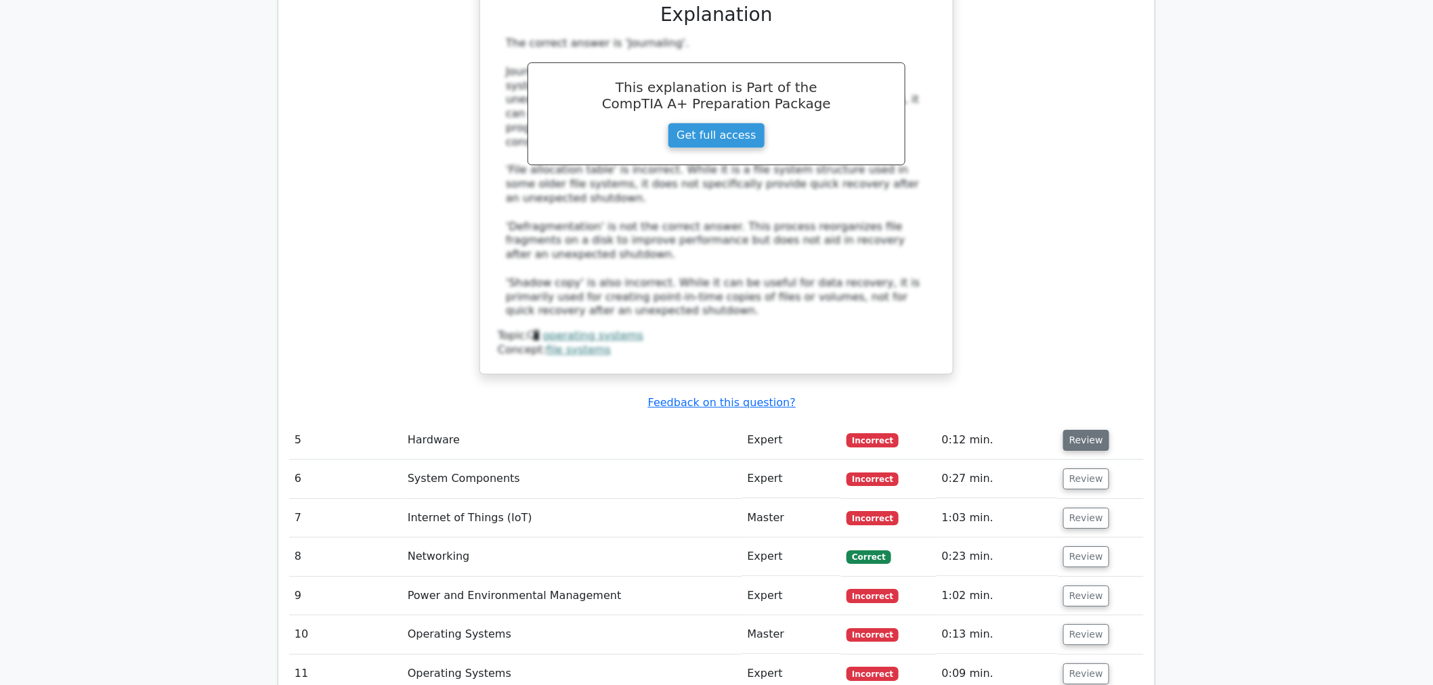
click at [1088, 430] on button "Review" at bounding box center [1086, 440] width 46 height 21
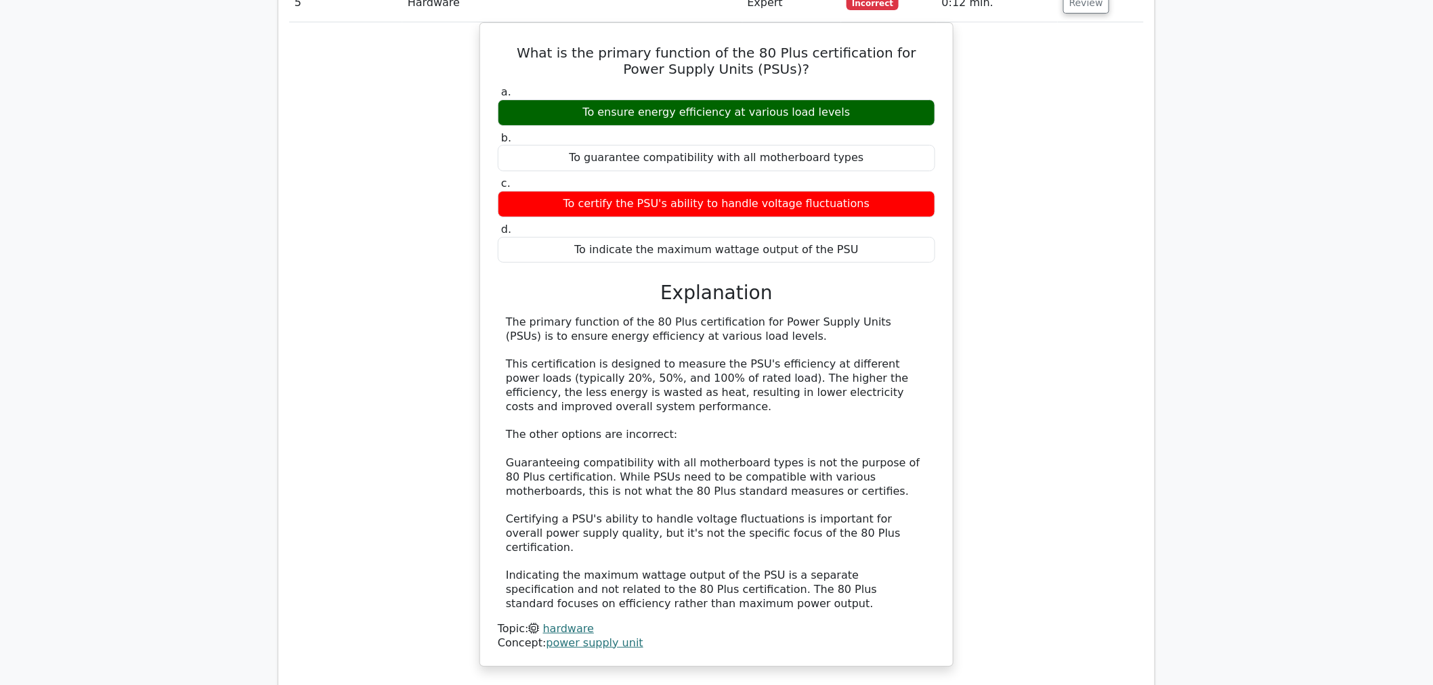
scroll to position [2408, 0]
